Goal: Task Accomplishment & Management: Manage account settings

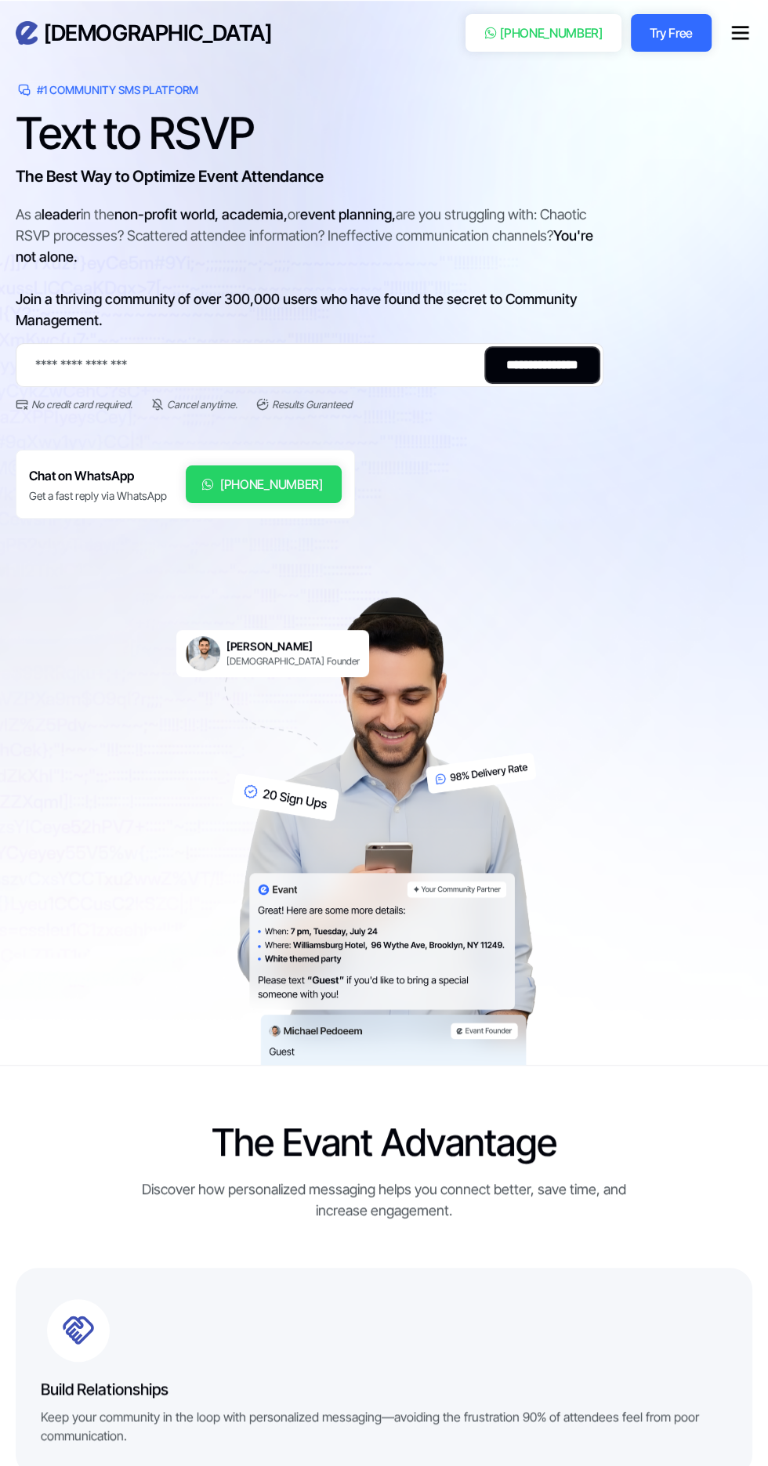
click at [677, 32] on link "Try Free" at bounding box center [671, 33] width 81 height 38
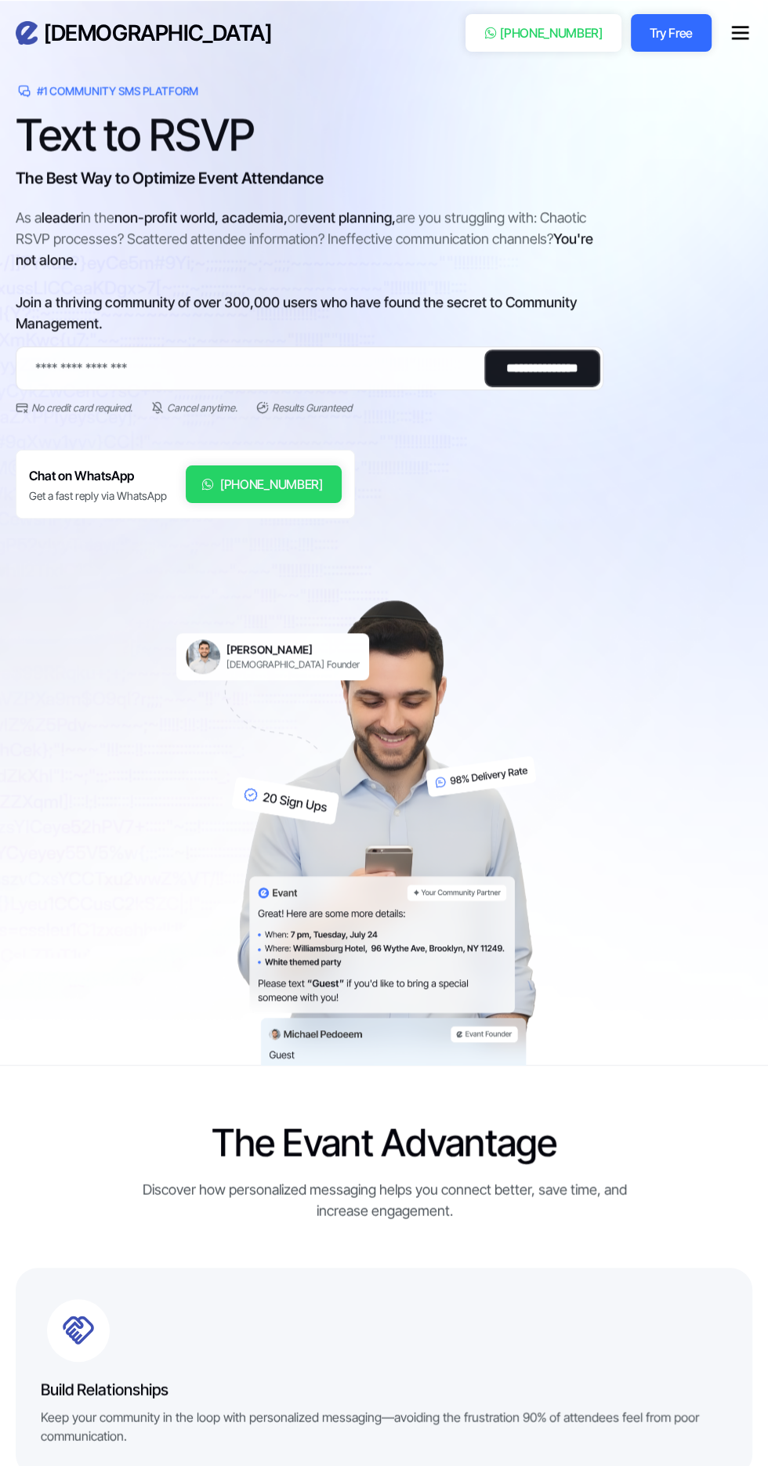
click at [740, 33] on icon "menu" at bounding box center [740, 33] width 17 height 0
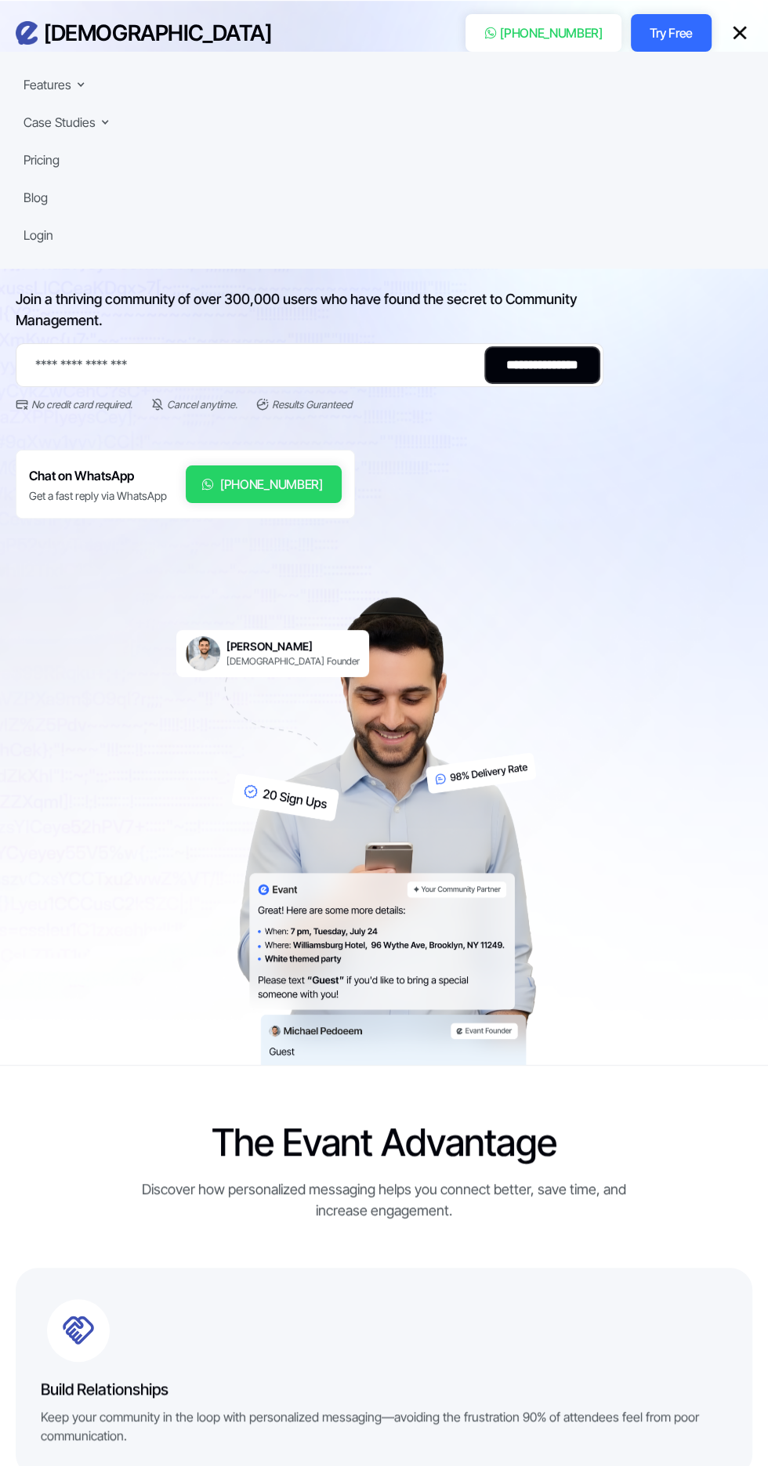
click at [34, 234] on div "Login" at bounding box center [39, 235] width 30 height 19
